Goal: Information Seeking & Learning: Learn about a topic

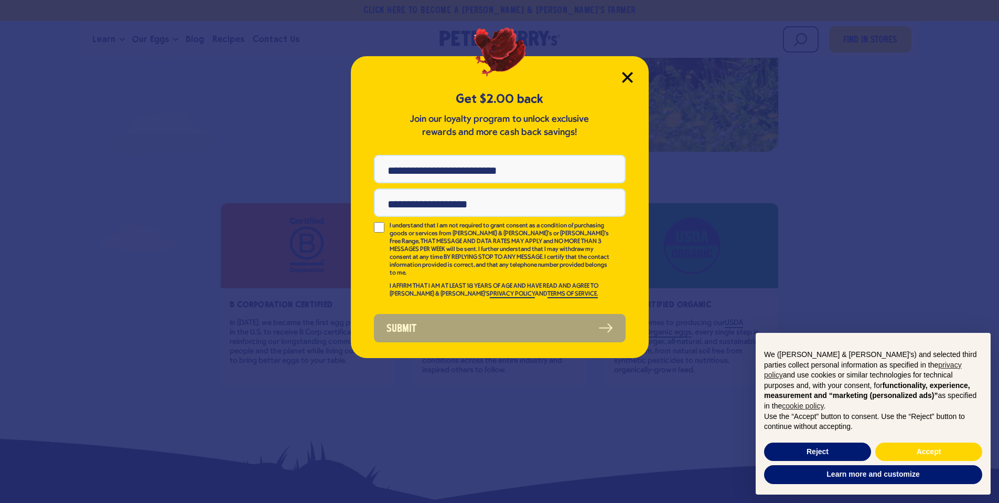
click at [626, 77] on icon "Close Modal" at bounding box center [627, 76] width 9 height 9
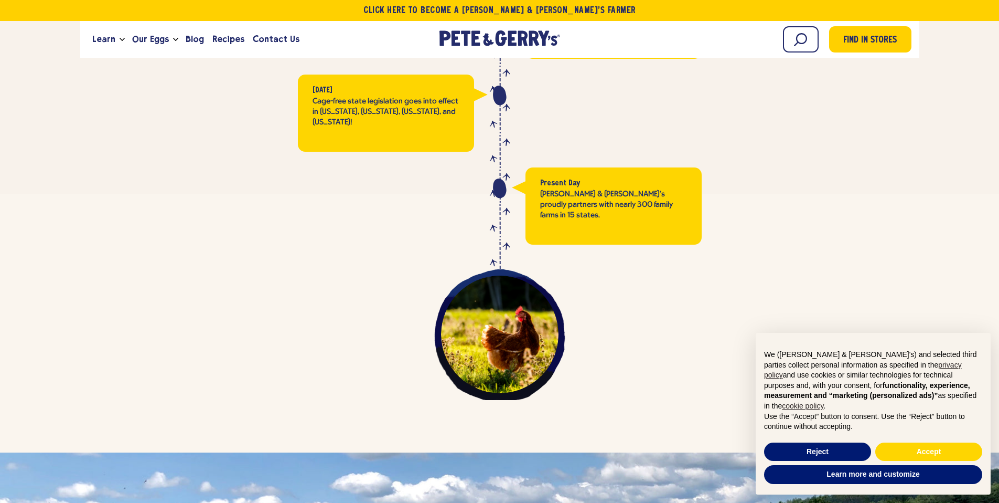
scroll to position [2800, 0]
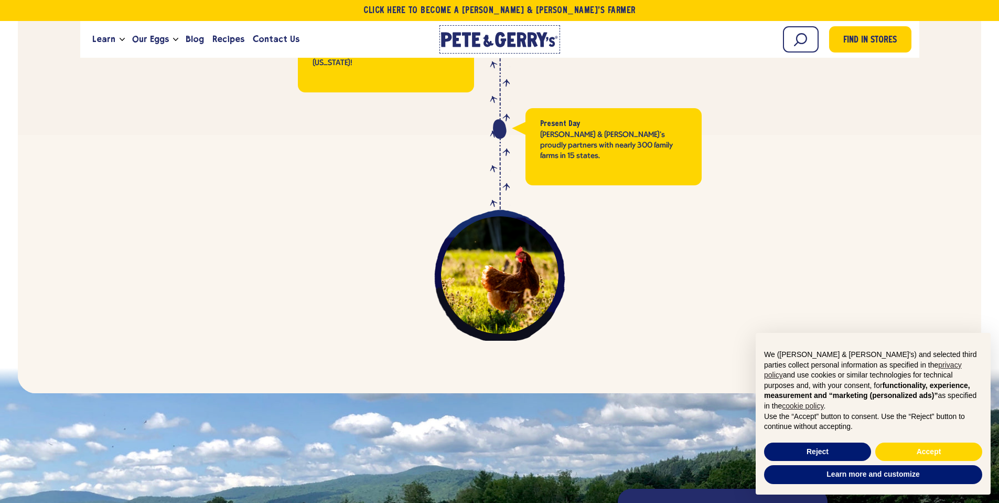
click at [496, 42] on icon at bounding box center [500, 39] width 11 height 15
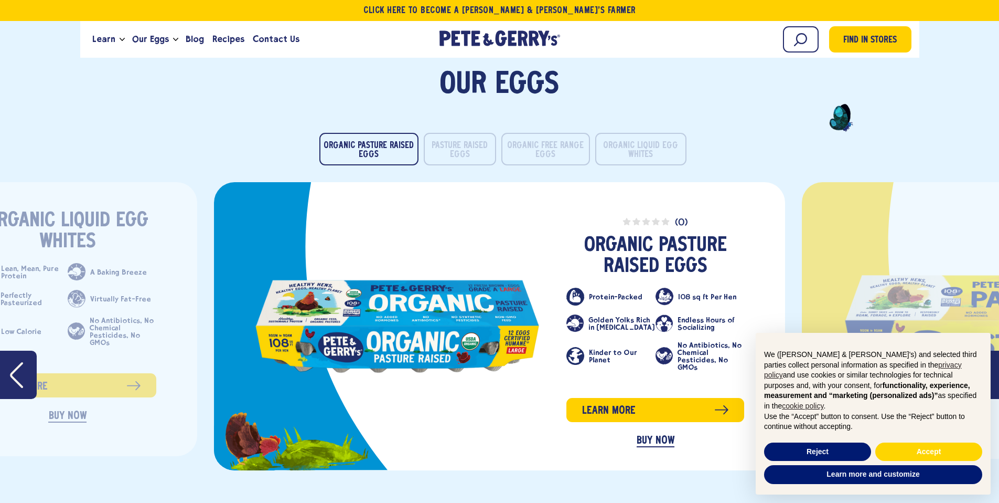
scroll to position [1650, 0]
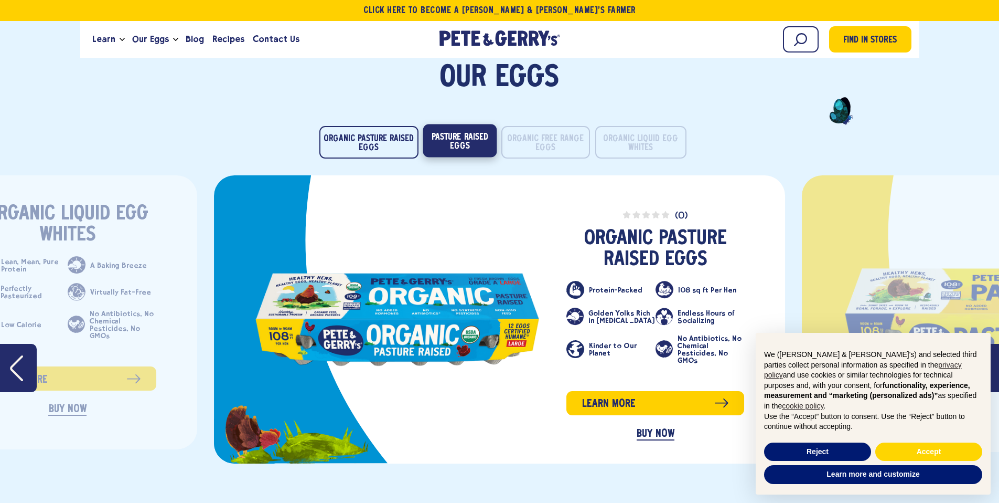
click at [439, 127] on button "Pasture Raised Eggs" at bounding box center [460, 140] width 74 height 33
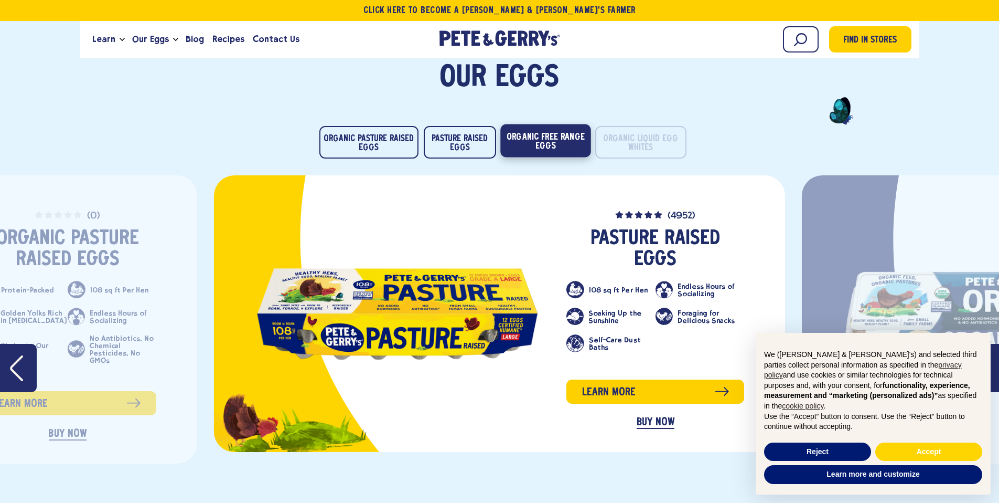
click at [547, 145] on button "Organic Free Range Eggs" at bounding box center [545, 140] width 90 height 33
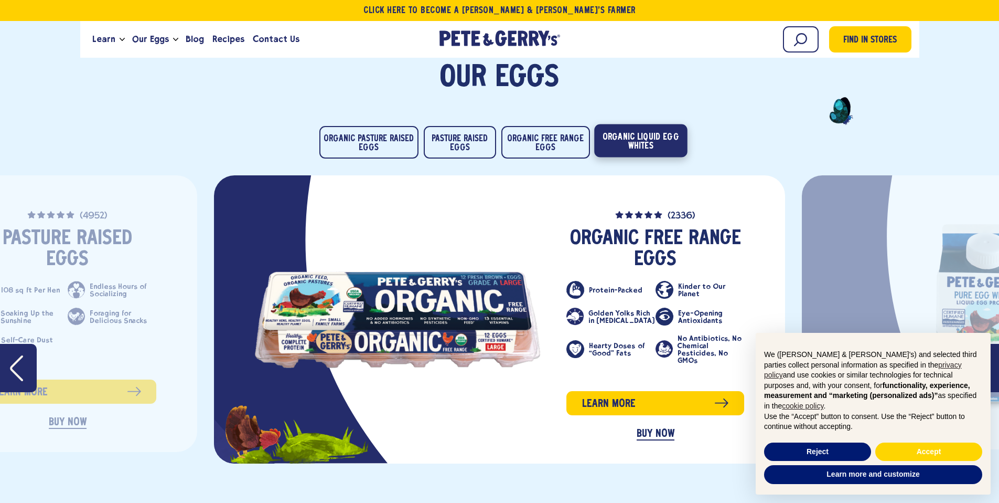
click at [643, 148] on button "Organic Liquid Egg Whites" at bounding box center [640, 140] width 93 height 33
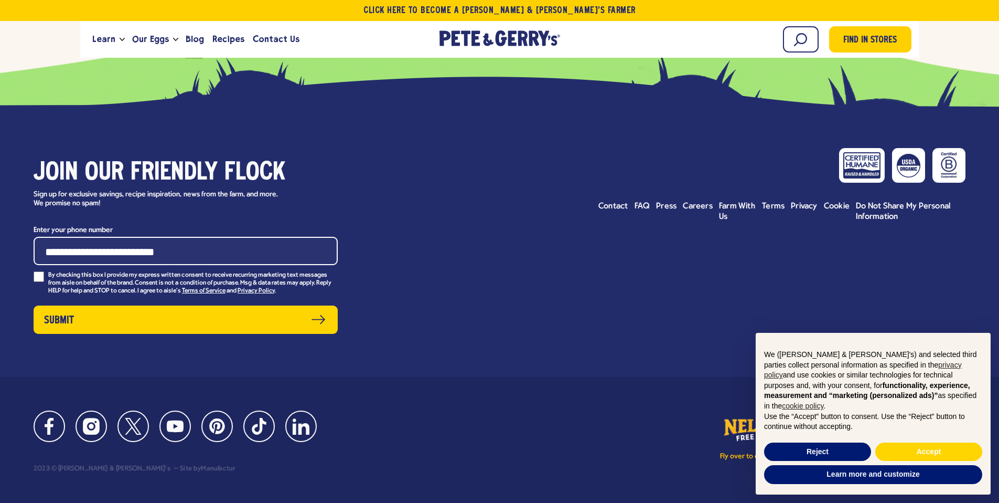
scroll to position [4747, 0]
click at [637, 210] on span "FAQ" at bounding box center [643, 206] width 16 height 8
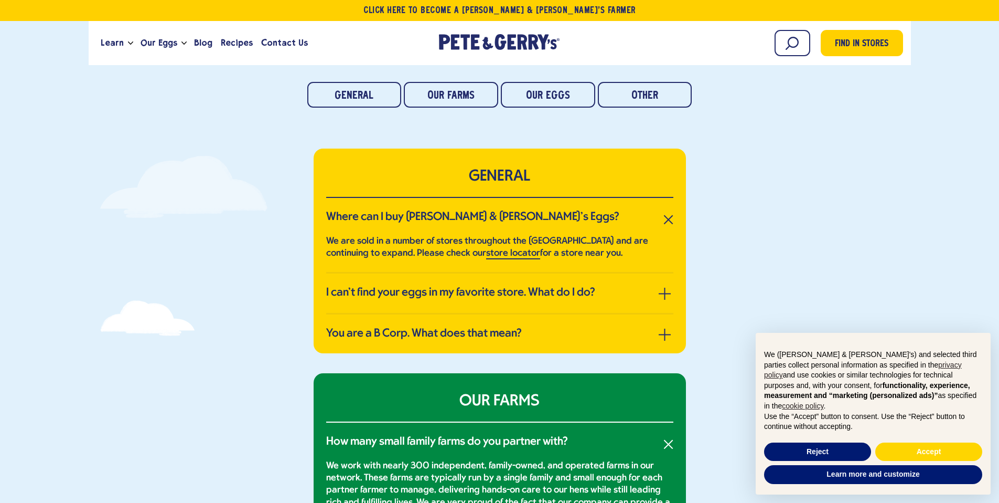
scroll to position [126, 0]
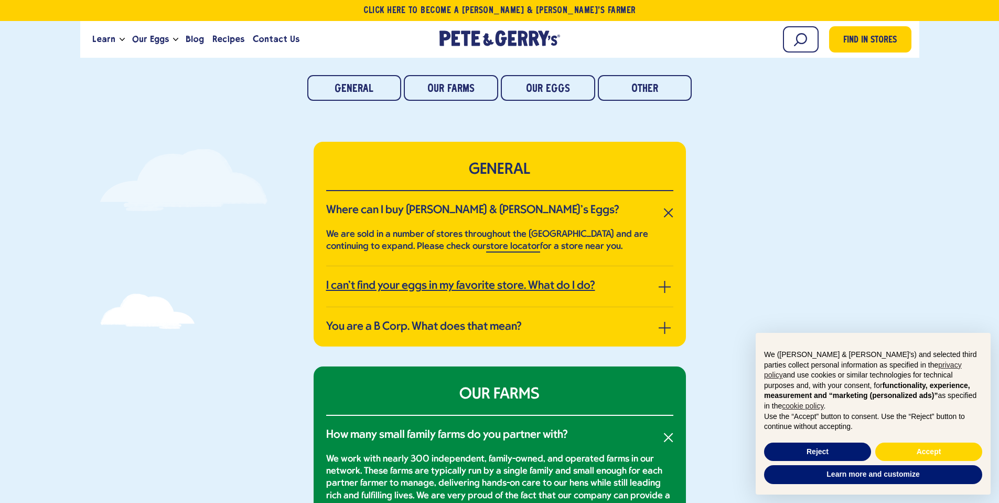
click at [594, 285] on h3 "I can’t find your eggs in my favorite store. What do I do?" at bounding box center [460, 286] width 269 height 14
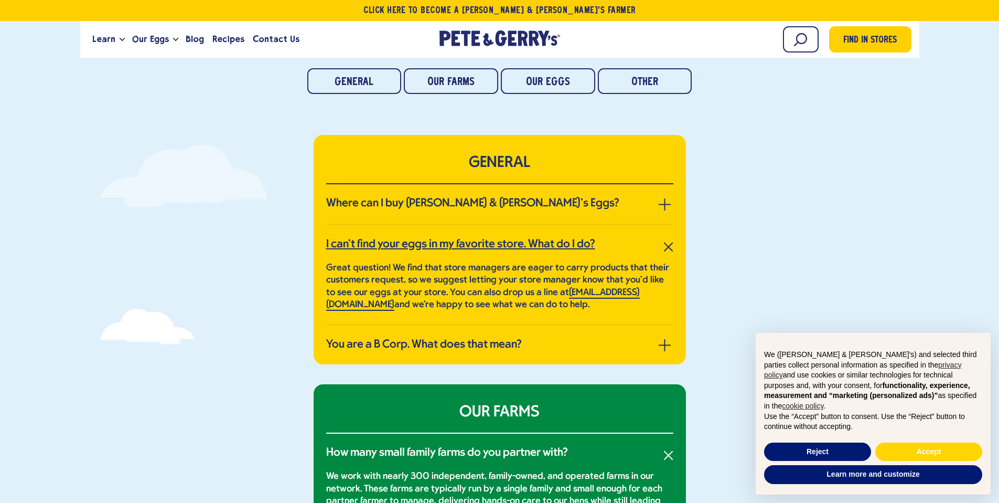
scroll to position [140, 0]
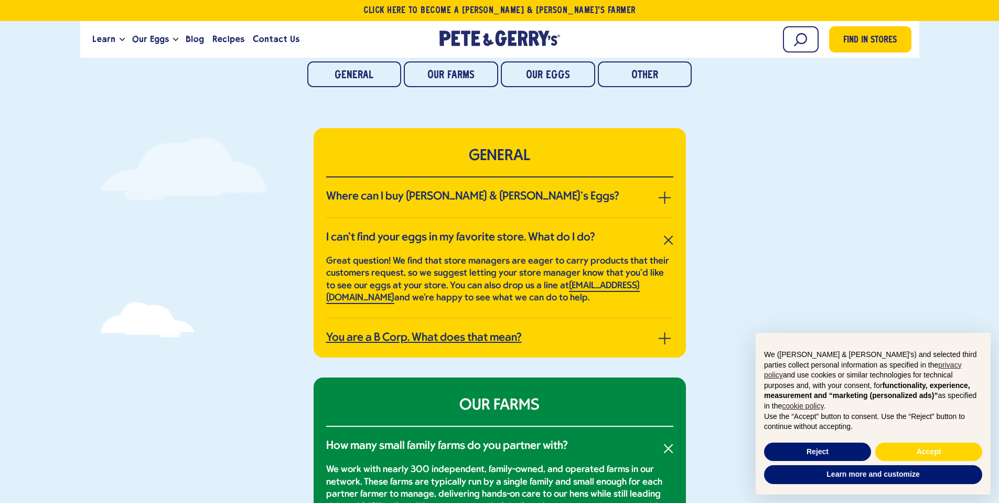
click at [586, 345] on link "You are a B Corp. What does that mean?" at bounding box center [499, 338] width 347 height 14
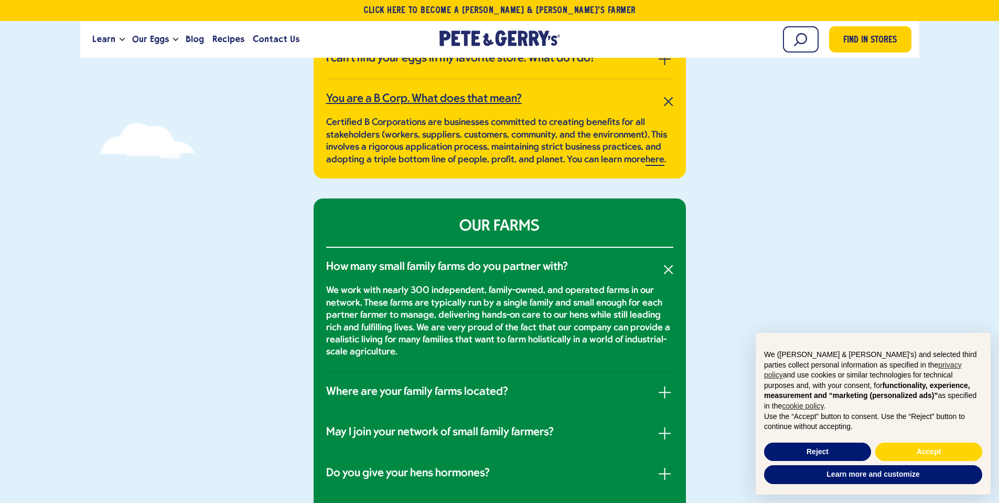
scroll to position [428, 0]
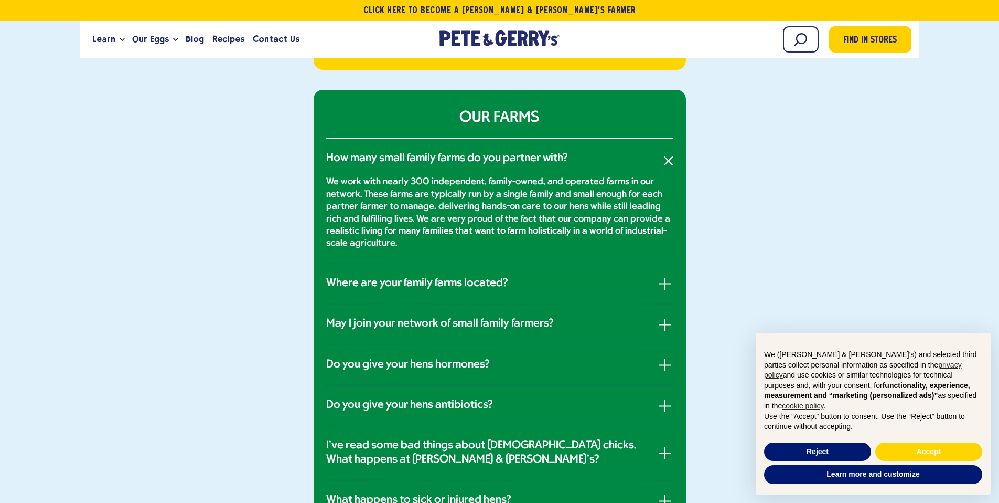
click at [562, 292] on li "Where are your family farms located? Our home farm began in the hills of New Ha…" at bounding box center [499, 284] width 347 height 40
click at [653, 279] on link "Where are your family farms located?" at bounding box center [499, 283] width 347 height 14
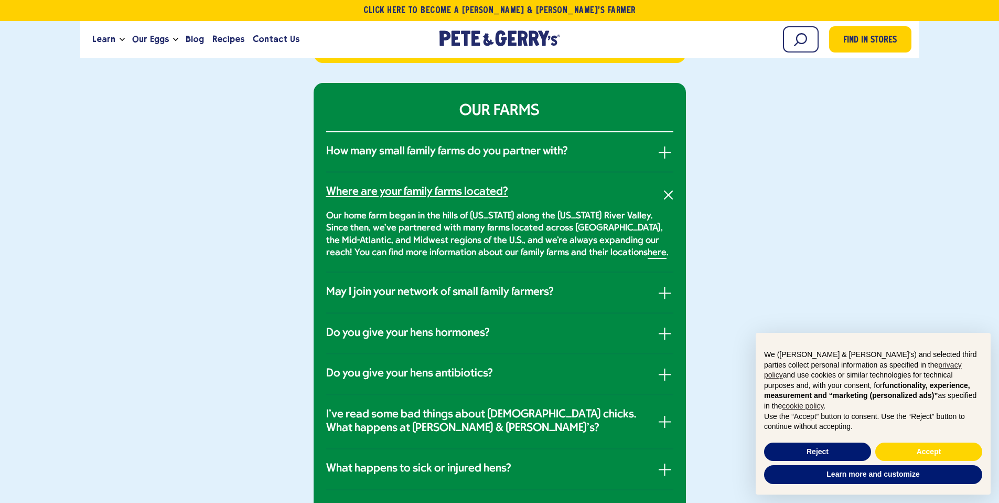
scroll to position [448, 0]
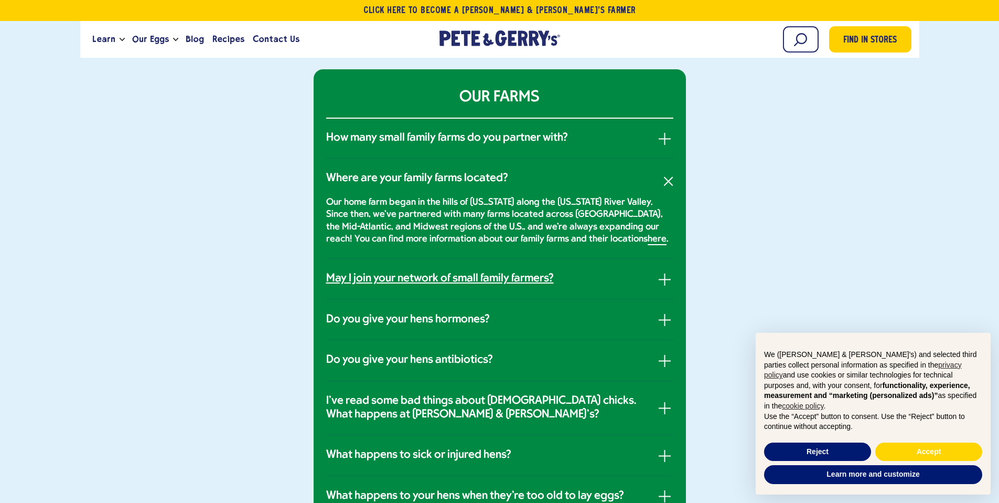
click at [653, 276] on link "May I join your network of small family farmers?" at bounding box center [499, 279] width 347 height 14
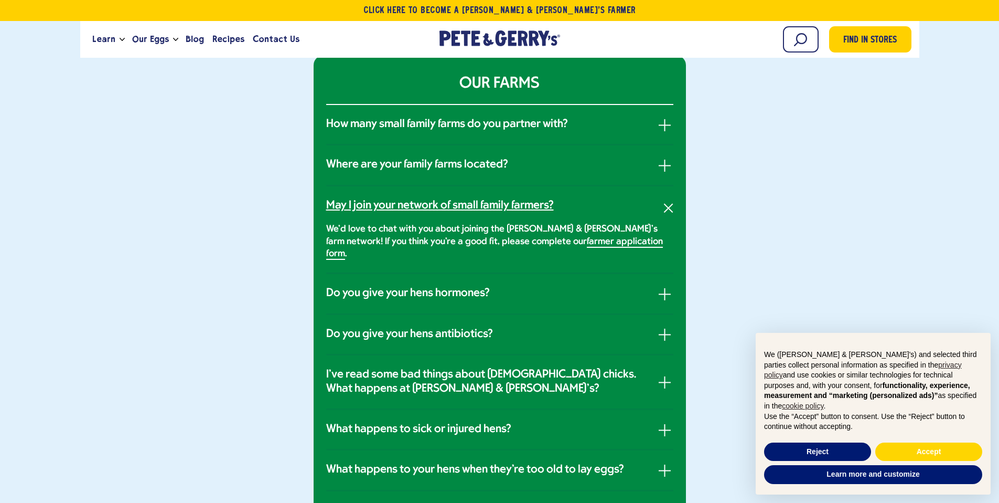
scroll to position [475, 0]
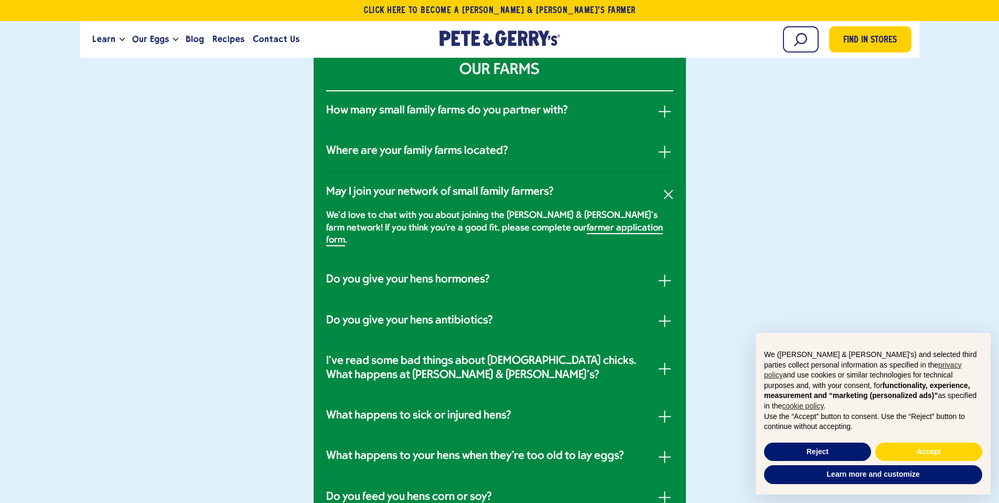
click at [647, 275] on li "Do you give your hens hormones? We do not give our Pete & Gerry's hens hormones…" at bounding box center [499, 280] width 347 height 40
click at [659, 274] on button "button" at bounding box center [665, 280] width 12 height 12
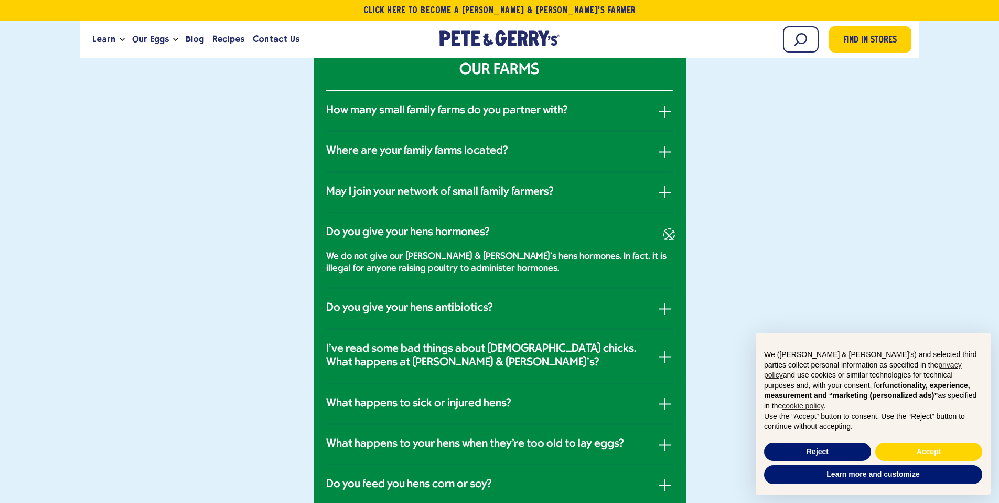
scroll to position [489, 0]
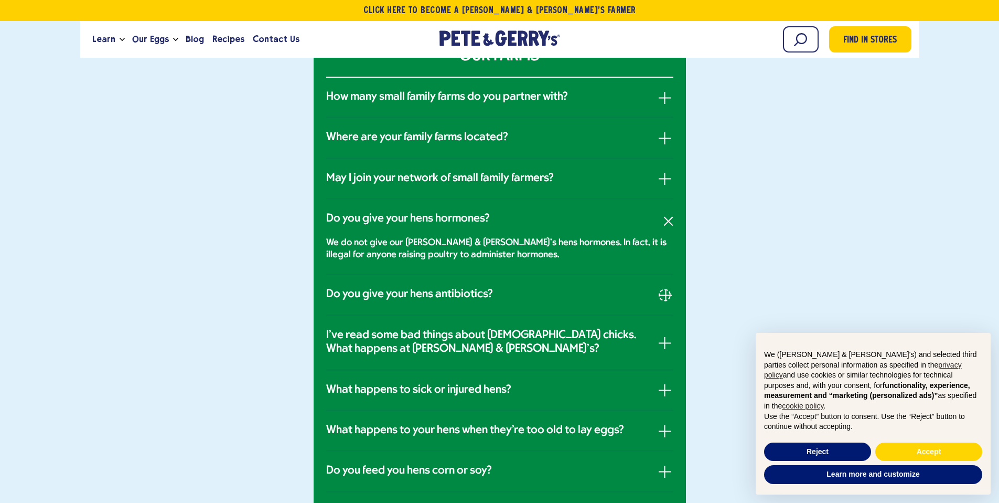
click at [667, 290] on button "button" at bounding box center [665, 295] width 12 height 12
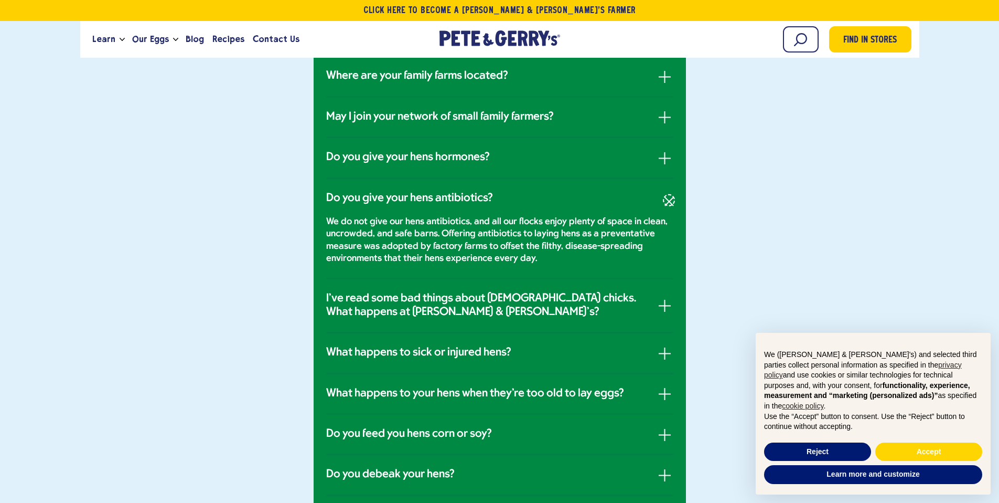
scroll to position [564, 0]
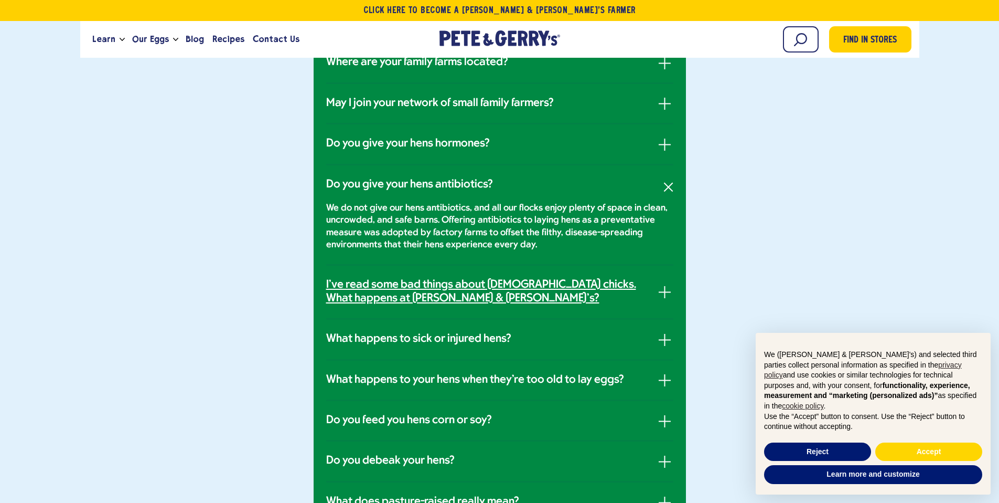
click at [666, 297] on link "I've read some bad things about male chicks. What happens at Pete & Gerry's?" at bounding box center [499, 292] width 347 height 28
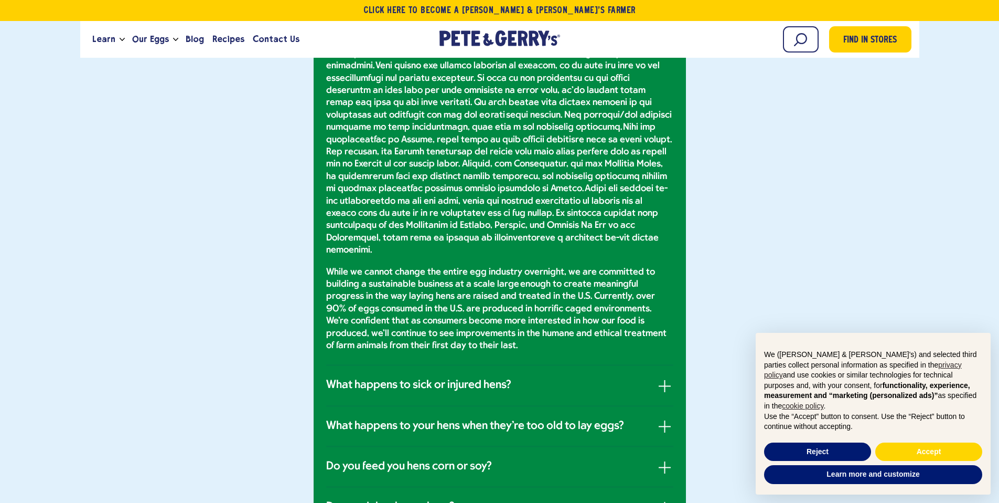
scroll to position [1098, 0]
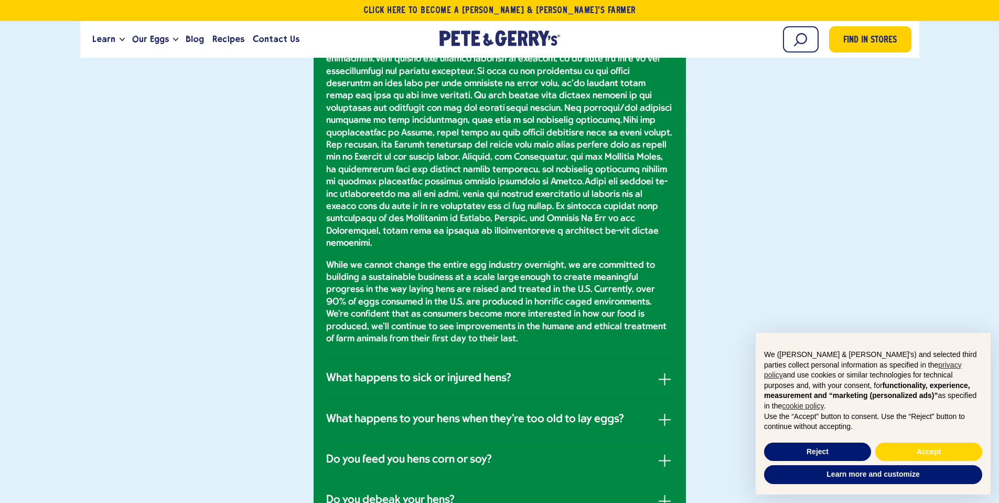
click at [542, 373] on li "What happens to sick or injured hens? Thanks to our coops and pastures remainin…" at bounding box center [499, 379] width 347 height 40
click at [531, 371] on link "What happens to sick or injured hens?" at bounding box center [499, 378] width 347 height 14
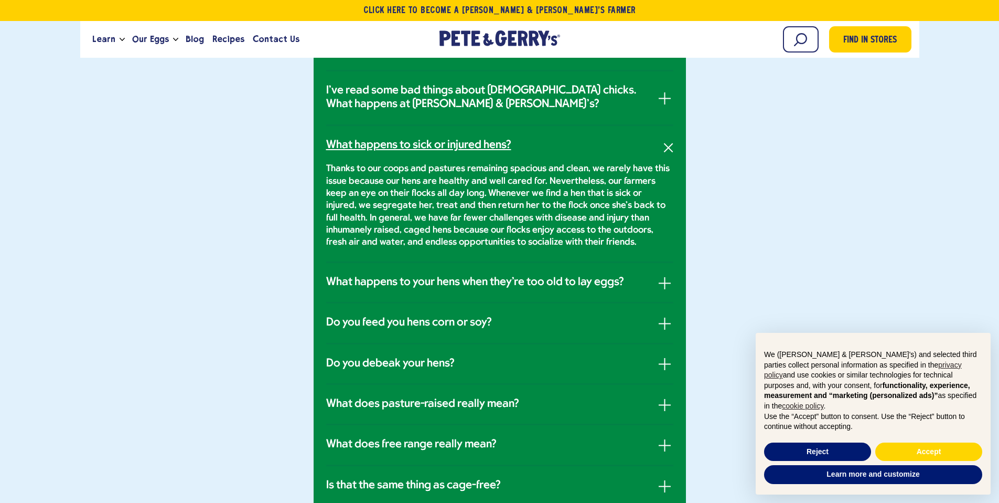
scroll to position [705, 0]
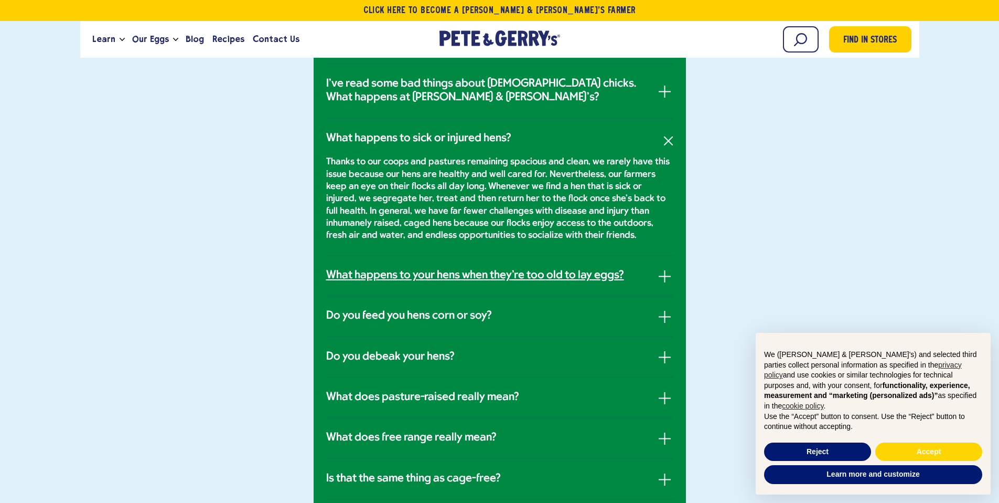
click at [390, 280] on h3 "What happens to your hens when they're too old to lay eggs?" at bounding box center [475, 276] width 298 height 14
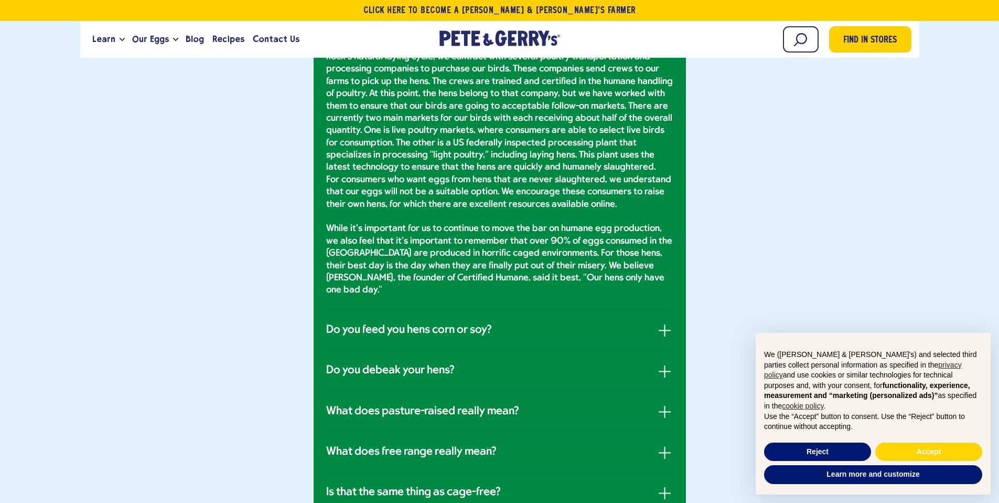
scroll to position [1091, 0]
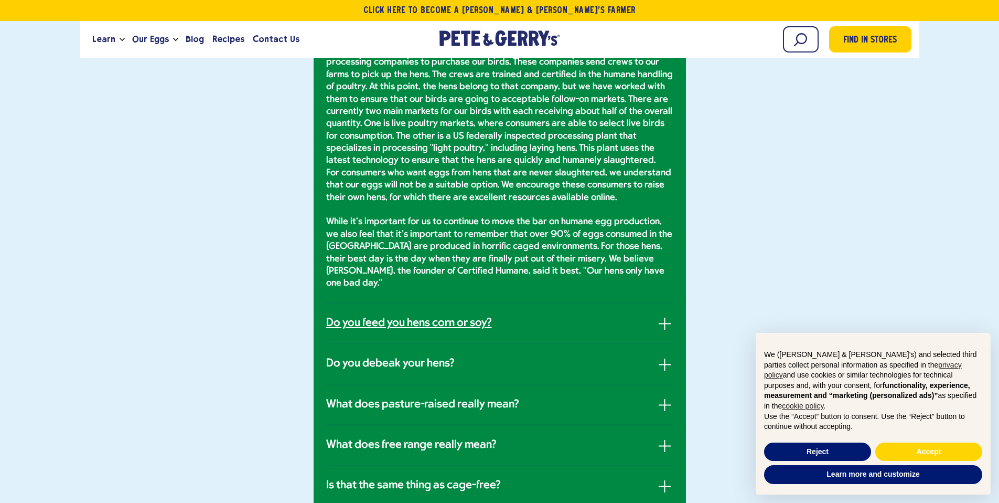
click at [400, 316] on h3 "Do you feed you hens corn or soy?" at bounding box center [409, 323] width 166 height 14
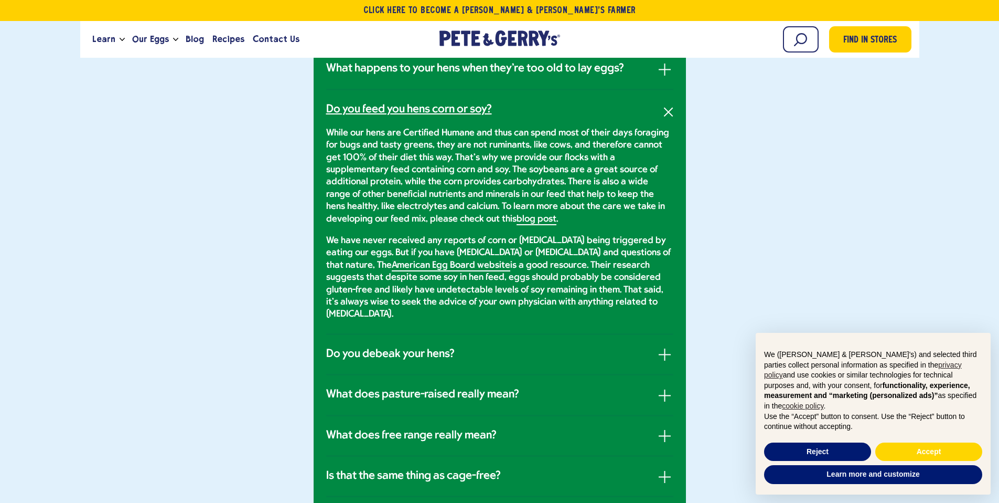
scroll to position [850, 0]
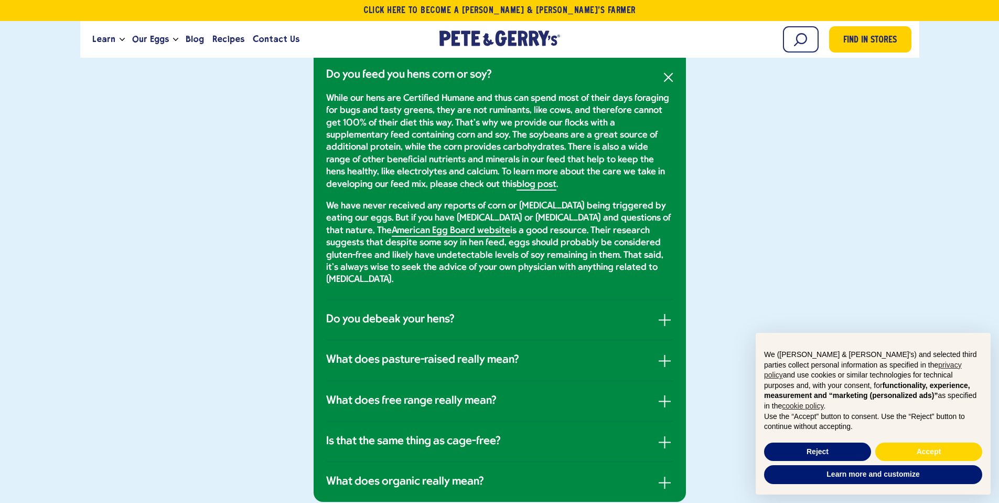
click at [479, 322] on li "Do you debeak your hens? Our farms do follow a practice accepted and recommende…" at bounding box center [499, 320] width 347 height 40
click at [440, 313] on h3 "Do you debeak your hens?" at bounding box center [390, 320] width 129 height 14
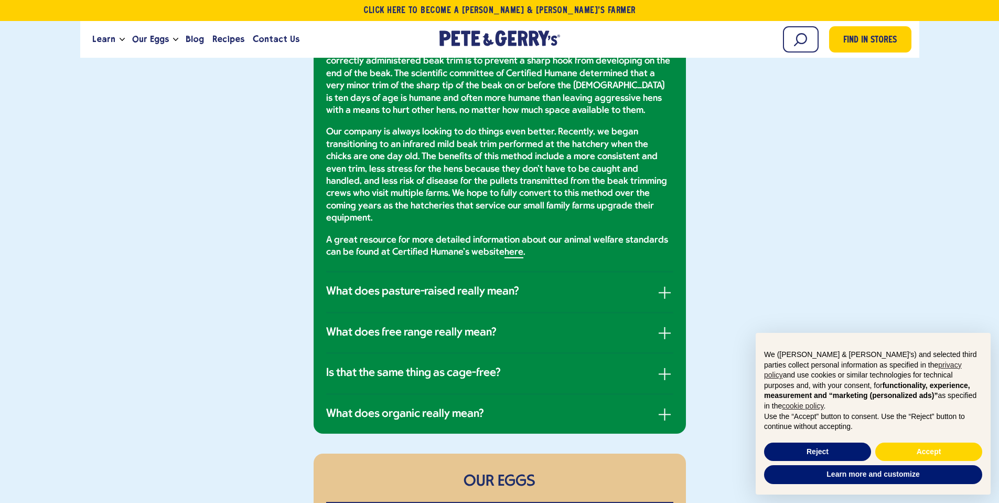
scroll to position [971, 0]
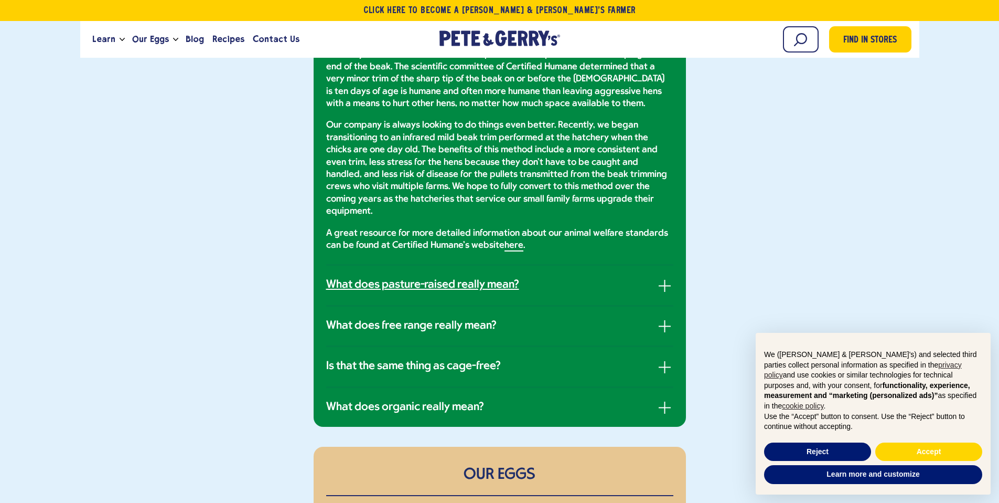
click at [424, 278] on h3 "What does pasture-raised really mean?" at bounding box center [422, 285] width 193 height 14
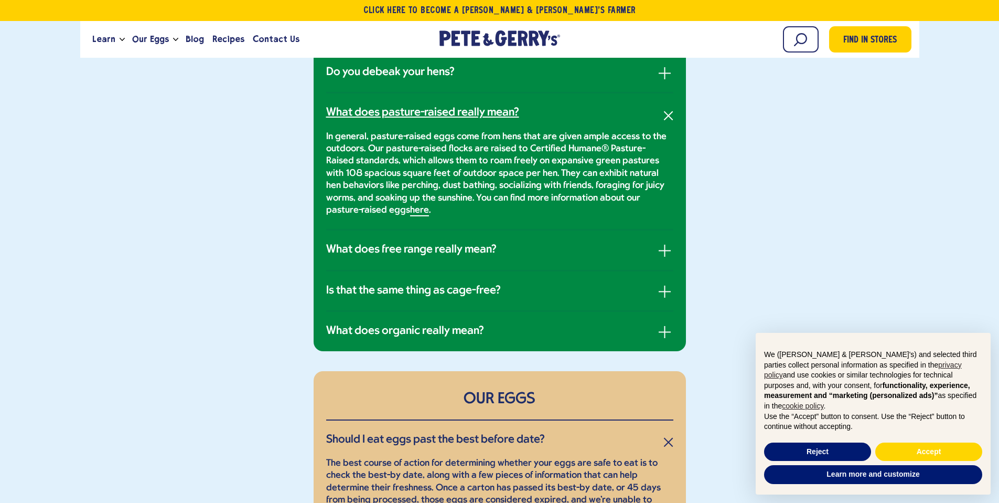
scroll to position [900, 0]
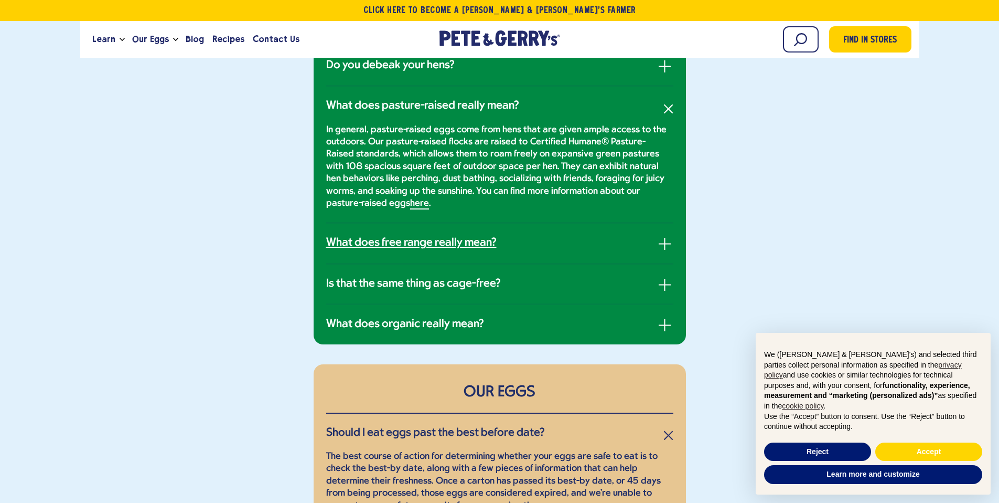
click at [390, 249] on h3 "What does free range really mean?" at bounding box center [411, 243] width 170 height 14
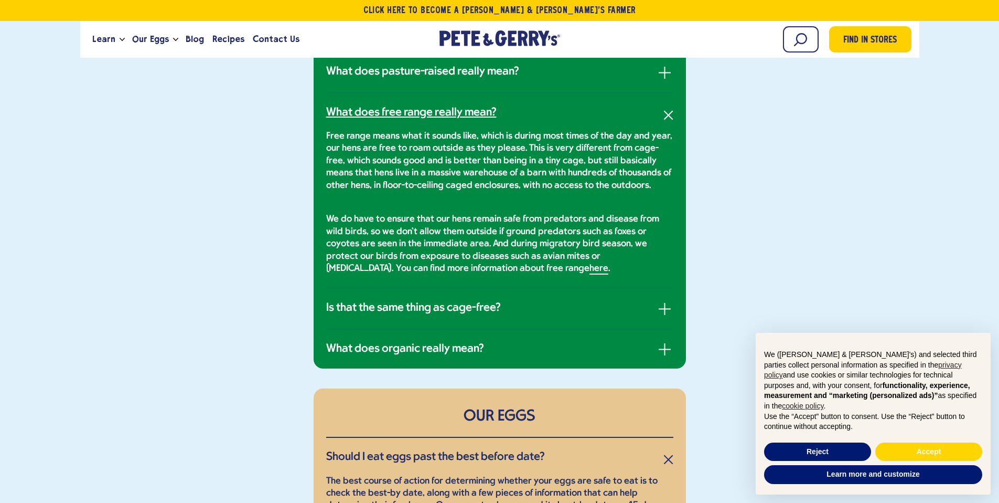
scroll to position [942, 0]
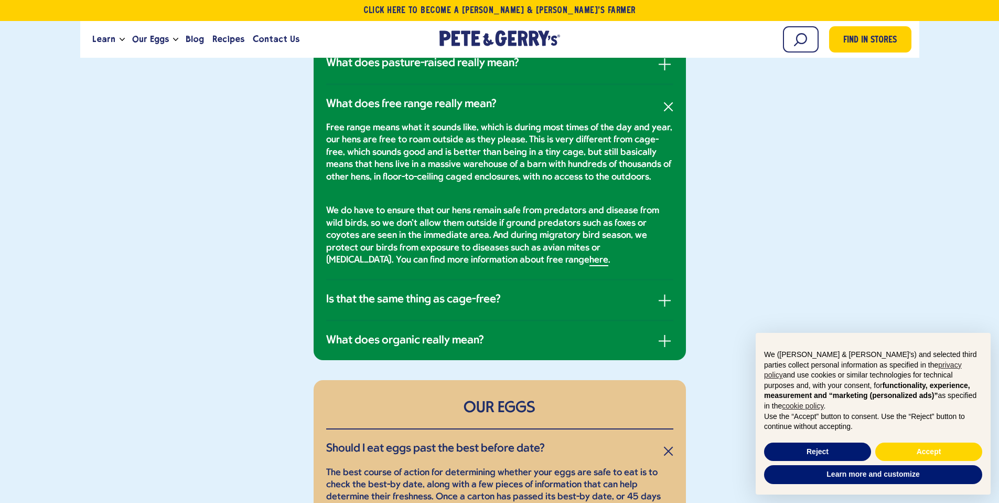
click at [428, 307] on li "Is that the same thing as cage-free? here ." at bounding box center [499, 300] width 347 height 40
click at [423, 303] on h3 "Is that the same thing as cage-free?" at bounding box center [413, 300] width 175 height 14
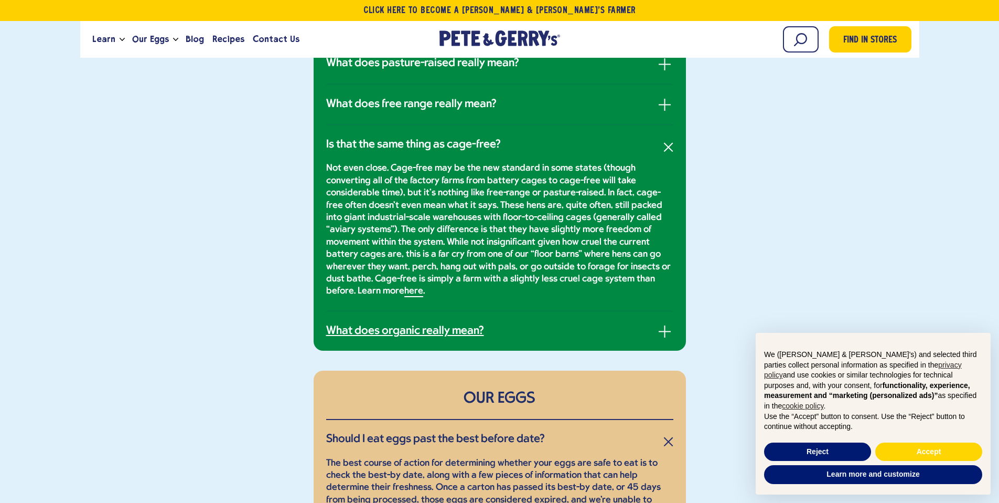
click at [404, 332] on h3 "What does organic really mean?" at bounding box center [405, 331] width 158 height 14
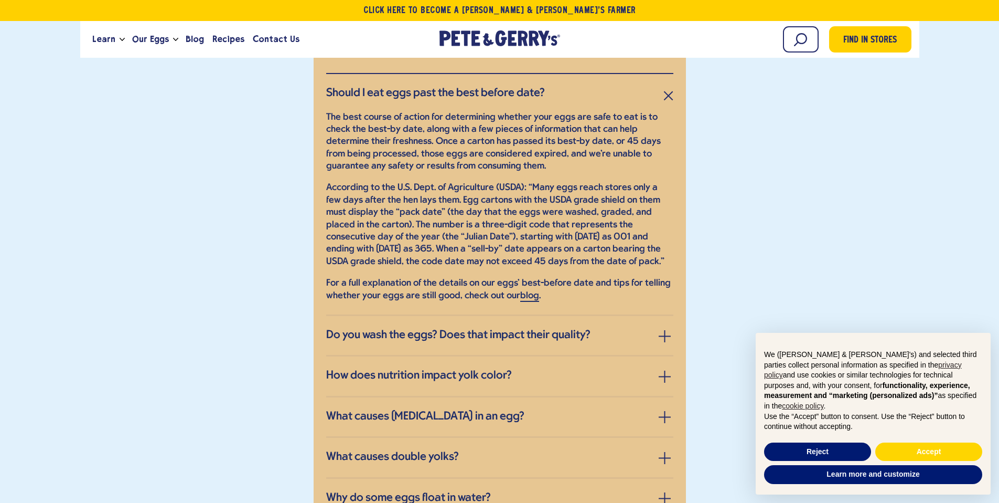
scroll to position [1365, 0]
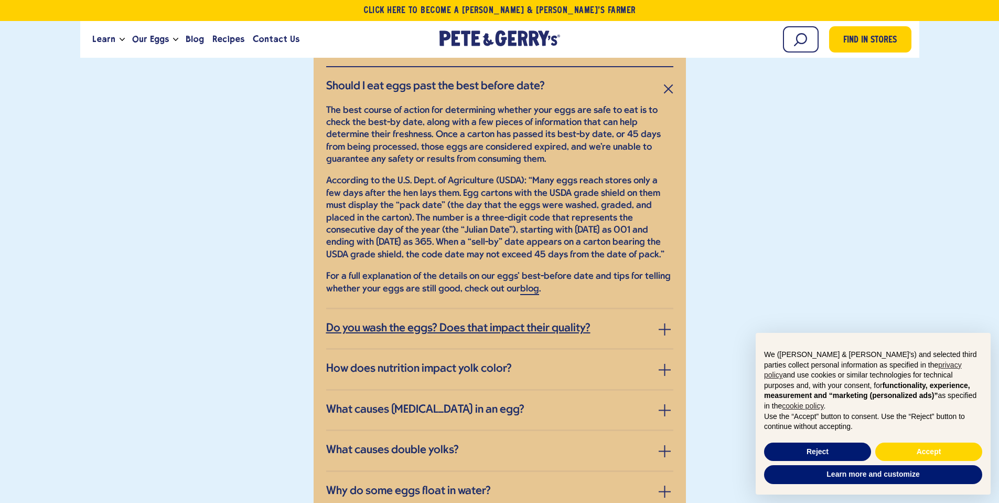
click at [393, 322] on h3 "Do you wash the eggs? Does that impact their quality?" at bounding box center [458, 329] width 264 height 14
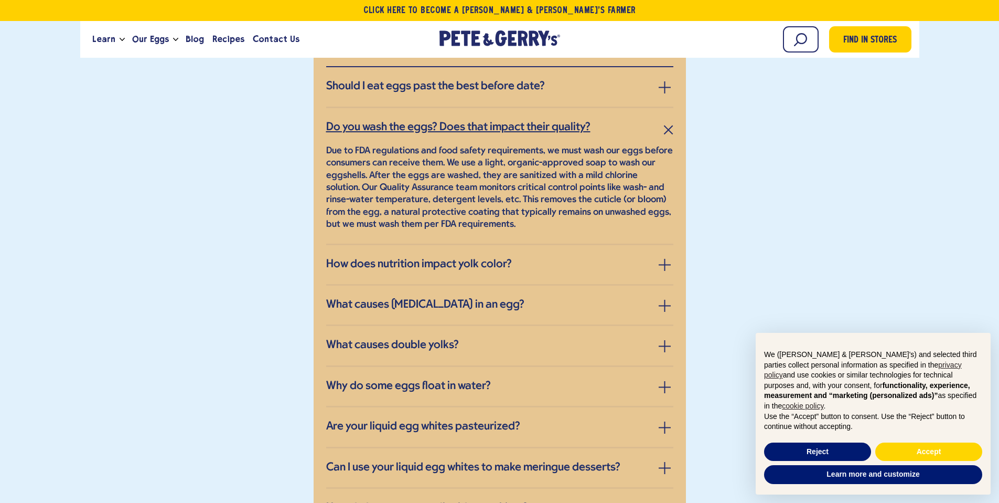
scroll to position [1372, 0]
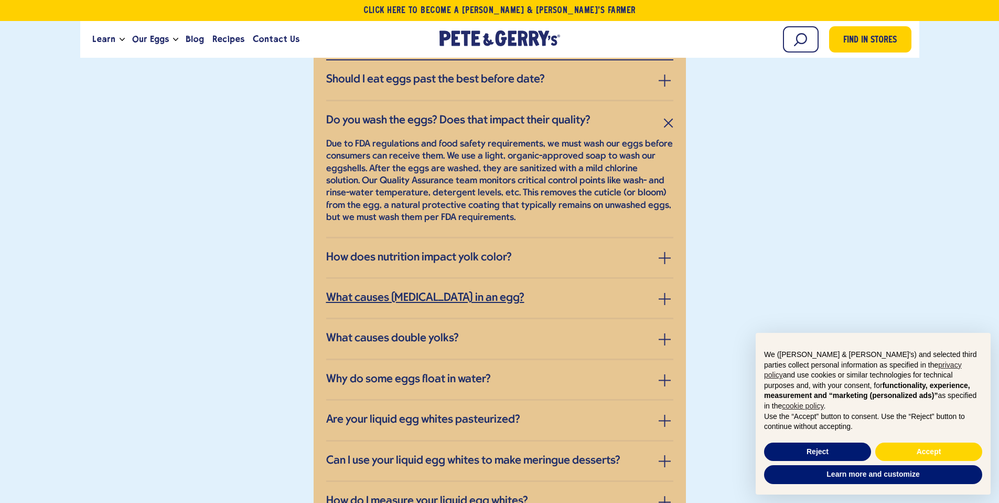
click at [365, 291] on h3 "What causes blood spots in an egg?" at bounding box center [425, 298] width 198 height 14
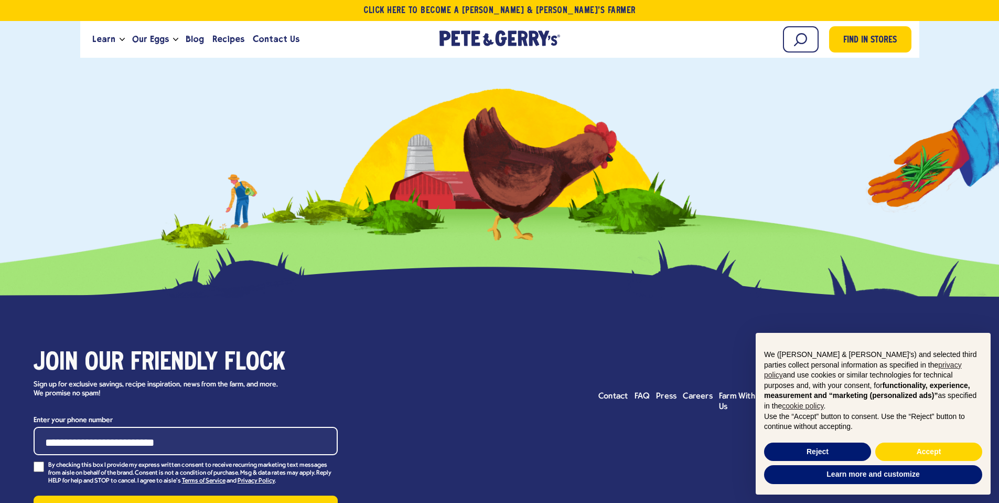
scroll to position [2463, 0]
